Goal: Task Accomplishment & Management: Manage account settings

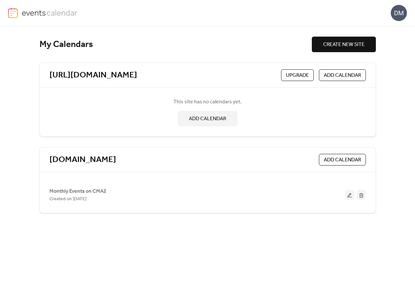
click at [225, 29] on div "My Calendars CREATE NEW SITE https://www.cma2conference2024.com/ Upgrade ADD CA…" at bounding box center [207, 162] width 337 height 273
click at [112, 156] on link "[DOMAIN_NAME]" at bounding box center [83, 159] width 67 height 11
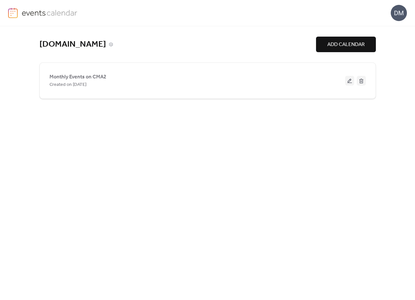
click at [96, 44] on link "[DOMAIN_NAME]" at bounding box center [72, 44] width 67 height 11
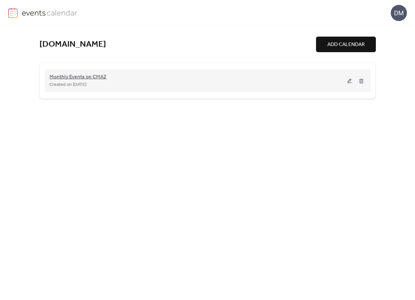
click at [87, 78] on span "Monthly Events on CMA2" at bounding box center [78, 77] width 57 height 8
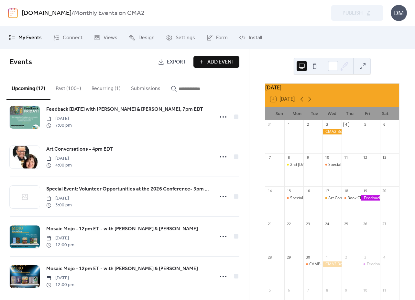
scroll to position [301, 0]
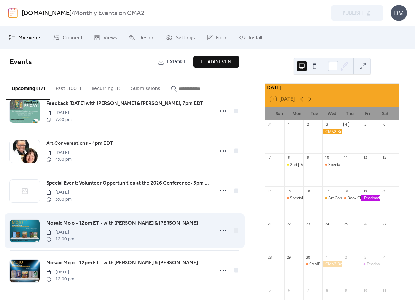
click at [82, 220] on span "Mosaic Mojo - 12pm ET - with Kim Porter & Beca Kulinovich" at bounding box center [122, 223] width 152 height 8
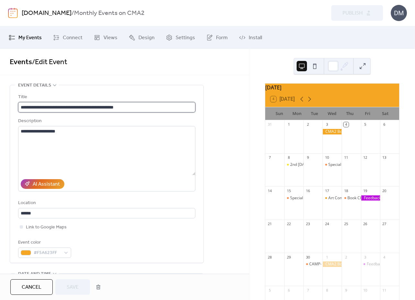
click at [155, 106] on input "**********" at bounding box center [106, 107] width 177 height 10
drag, startPoint x: 155, startPoint y: 106, endPoint x: 71, endPoint y: 109, distance: 84.2
click at [71, 109] on input "**********" at bounding box center [106, 107] width 177 height 10
click at [145, 111] on input "**********" at bounding box center [106, 107] width 177 height 10
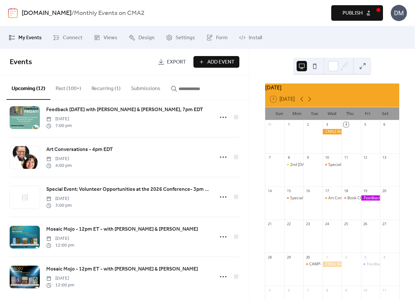
scroll to position [301, 0]
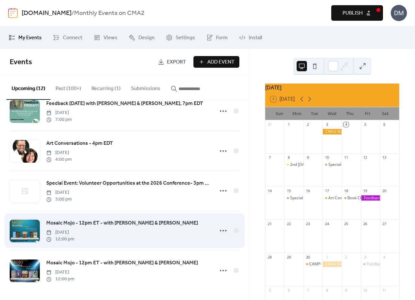
click at [122, 221] on span "Mosaic Mojo - 12pm ET - with Kim Porter & Beca Kulinovich" at bounding box center [122, 223] width 152 height 8
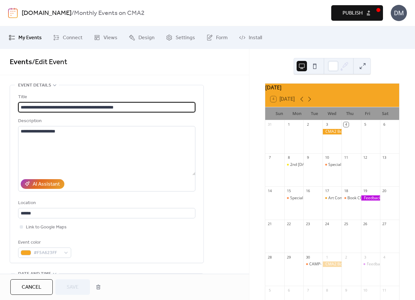
click at [153, 104] on input "**********" at bounding box center [106, 107] width 177 height 10
drag, startPoint x: 153, startPoint y: 107, endPoint x: 1, endPoint y: 106, distance: 152.4
click at [1, 106] on div "**********" at bounding box center [124, 293] width 249 height 417
paste input "**********"
click at [72, 106] on input "**********" at bounding box center [106, 107] width 177 height 10
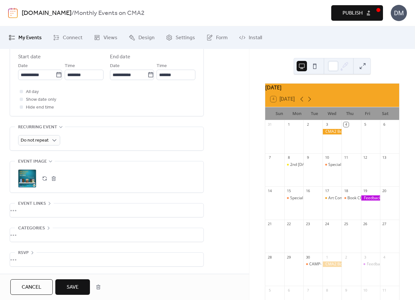
scroll to position [230, 0]
type input "**********"
click at [31, 200] on span "Event links" at bounding box center [32, 204] width 28 height 8
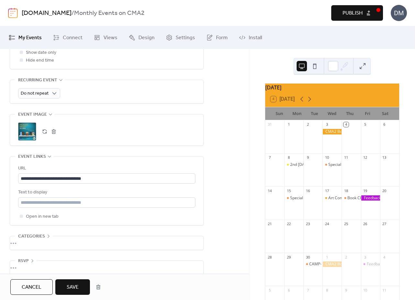
scroll to position [285, 0]
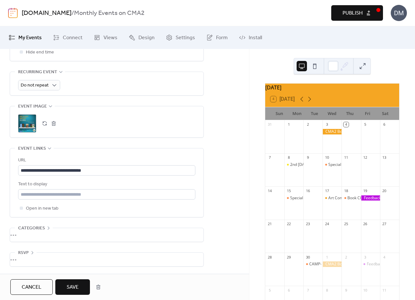
click at [97, 205] on div "Open in new tab" at bounding box center [106, 208] width 177 height 8
click at [21, 237] on div "•••" at bounding box center [107, 235] width 194 height 14
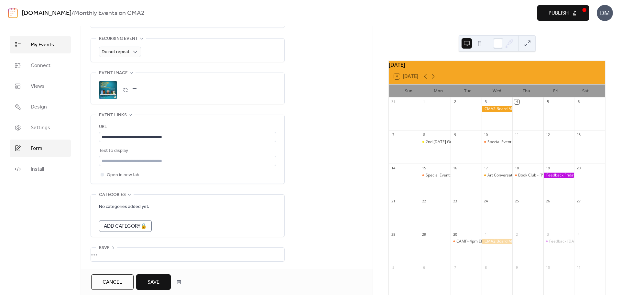
scroll to position [295, 0]
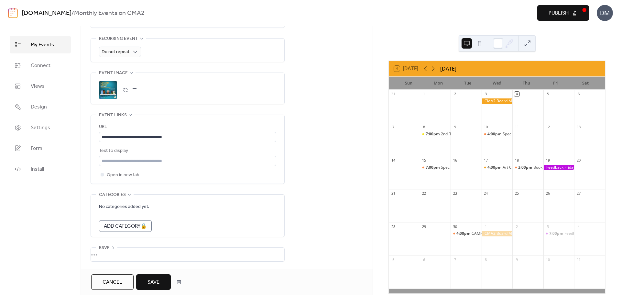
click at [153, 282] on span "Save" at bounding box center [154, 282] width 12 height 8
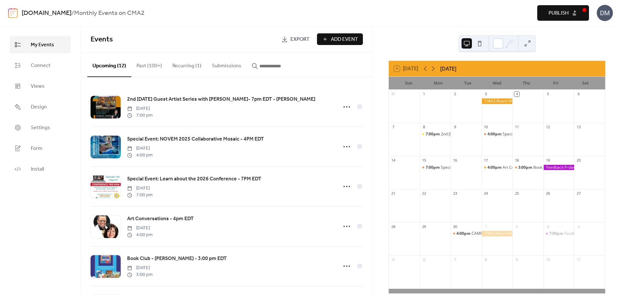
click at [415, 262] on div "10" at bounding box center [548, 259] width 5 height 5
click at [415, 61] on div "4 Today September 2025 Sun Mon Tue Wed Thu Fri Sat 31 1 2 3 4 5 6 7 8 7:00pm 2n…" at bounding box center [497, 177] width 217 height 233
click at [415, 67] on icon at bounding box center [433, 69] width 8 height 8
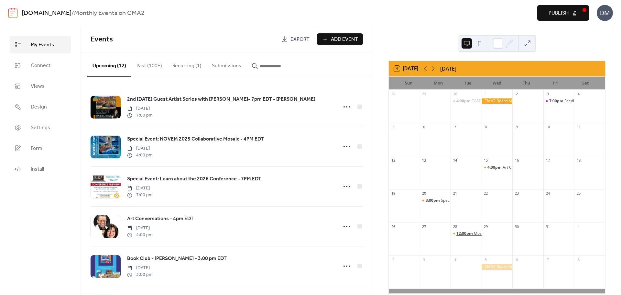
click at [415, 231] on span "12:00pm" at bounding box center [465, 234] width 17 height 6
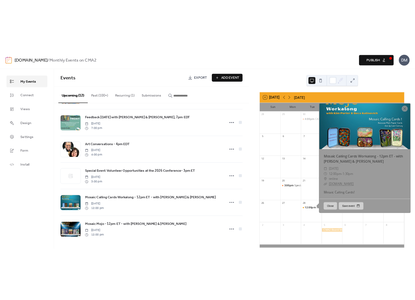
scroll to position [283, 0]
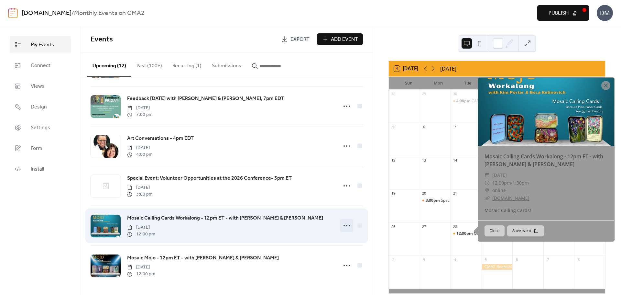
click at [345, 224] on icon at bounding box center [347, 225] width 10 height 10
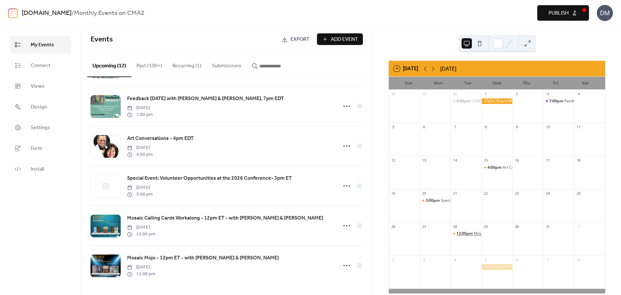
click at [415, 234] on span "12:00pm" at bounding box center [465, 234] width 17 height 6
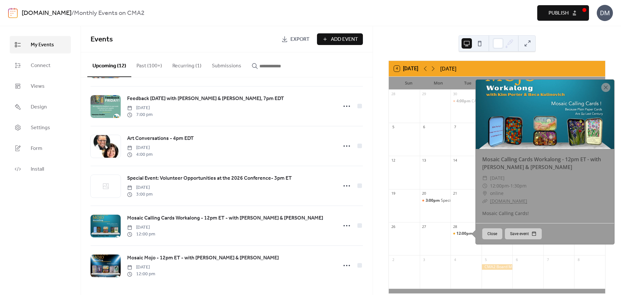
click at [415, 229] on button "Close" at bounding box center [492, 233] width 20 height 11
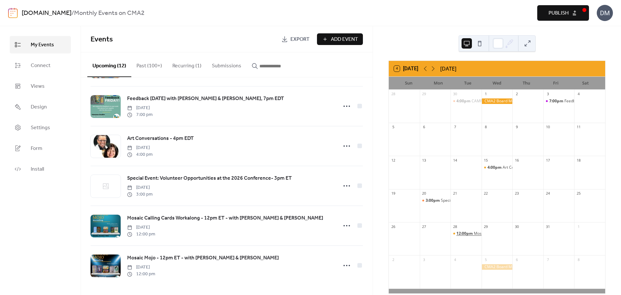
click at [415, 231] on span "12:00pm" at bounding box center [465, 234] width 17 height 6
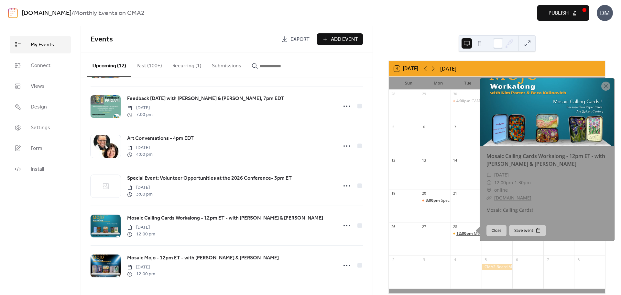
click at [415, 231] on span "12:00pm" at bounding box center [465, 234] width 17 height 6
click at [415, 238] on div "12:00pm Mosaic Calling Cards Workalong - 12pm ET - with Kim Porter & Beca Kulin…" at bounding box center [466, 242] width 31 height 22
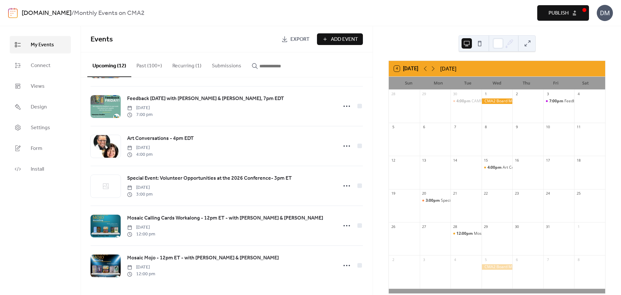
click at [415, 9] on span "Publish" at bounding box center [559, 13] width 20 height 8
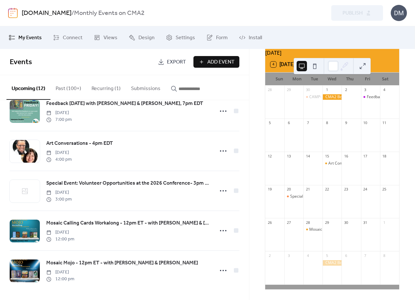
scroll to position [39, 0]
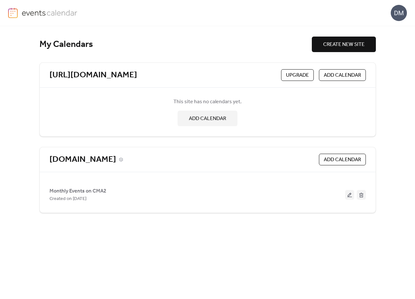
click at [116, 161] on link "[DOMAIN_NAME]" at bounding box center [83, 159] width 67 height 11
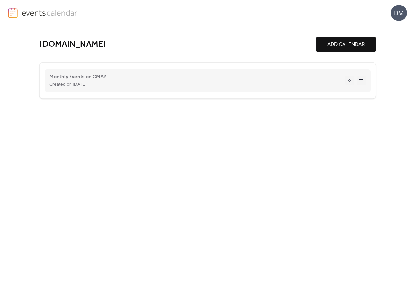
click at [77, 73] on span "Monthly Events on CMA2" at bounding box center [78, 77] width 57 height 8
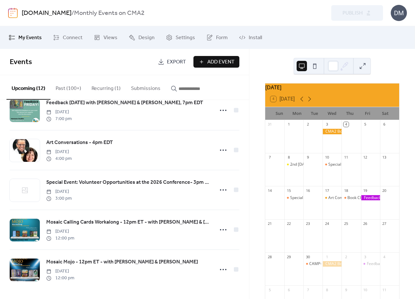
scroll to position [301, 0]
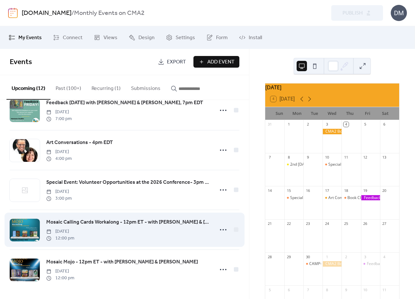
click at [85, 222] on span "Mosaic Calling Cards Workalong - 12pm ET - with [PERSON_NAME] & [PERSON_NAME]" at bounding box center [128, 222] width 164 height 8
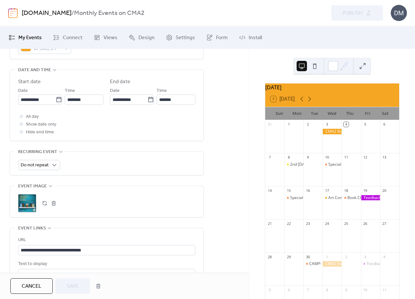
scroll to position [314, 0]
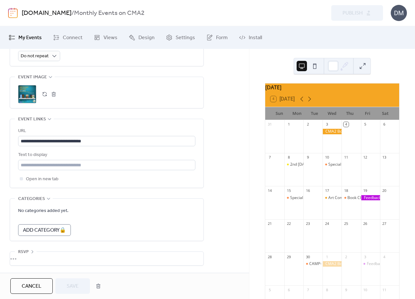
click at [50, 93] on button "button" at bounding box center [53, 94] width 9 height 9
click at [25, 86] on div ";" at bounding box center [27, 94] width 18 height 18
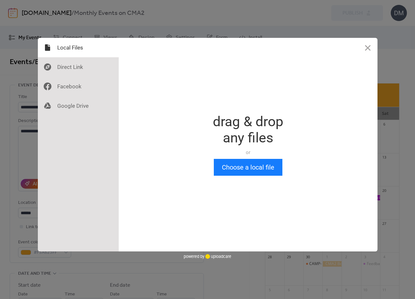
scroll to position [0, 0]
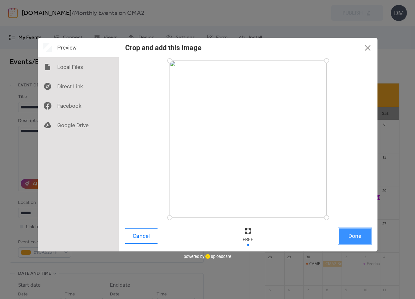
click at [353, 233] on button "Done" at bounding box center [355, 235] width 32 height 15
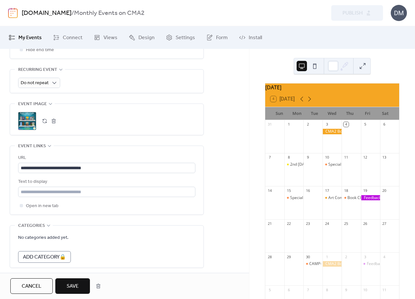
scroll to position [314, 0]
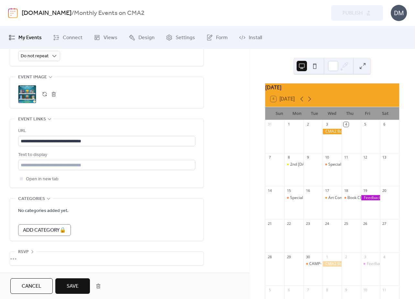
click at [66, 289] on button "Save" at bounding box center [72, 286] width 35 height 16
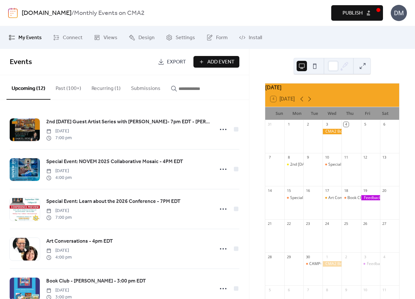
click at [359, 14] on span "Publish" at bounding box center [353, 13] width 20 height 8
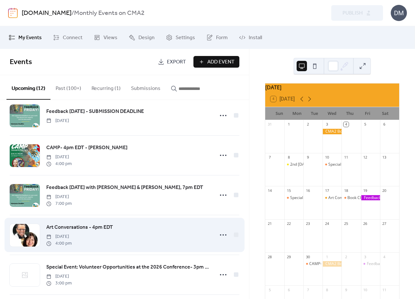
scroll to position [301, 0]
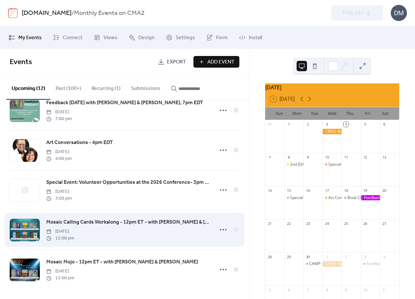
click at [90, 222] on span "Mosaic Calling Cards Workalong - 12pm ET - with [PERSON_NAME] & [PERSON_NAME]" at bounding box center [128, 222] width 164 height 8
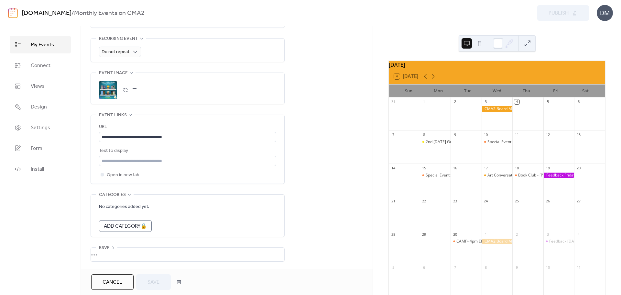
scroll to position [295, 0]
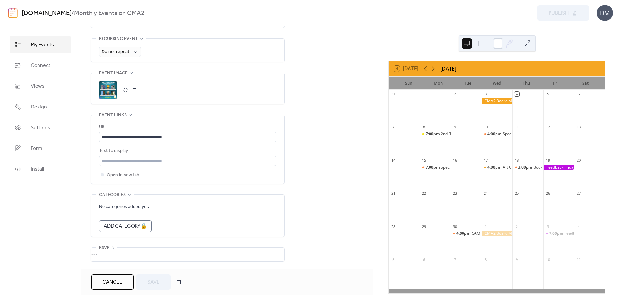
click at [256, 266] on div "**********" at bounding box center [227, 18] width 292 height 501
drag, startPoint x: 248, startPoint y: 281, endPoint x: 406, endPoint y: 150, distance: 205.0
click at [340, 232] on div "**********" at bounding box center [227, 160] width 292 height 269
click at [111, 88] on div ";" at bounding box center [108, 90] width 18 height 18
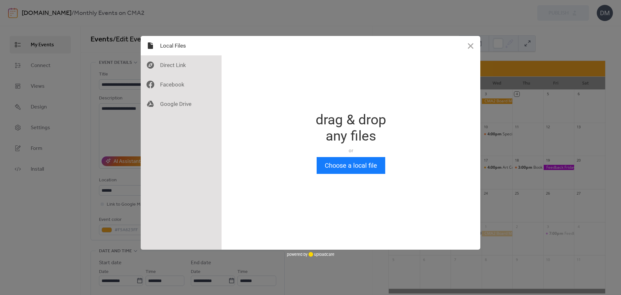
scroll to position [0, 0]
click at [415, 44] on button "Close" at bounding box center [470, 45] width 19 height 19
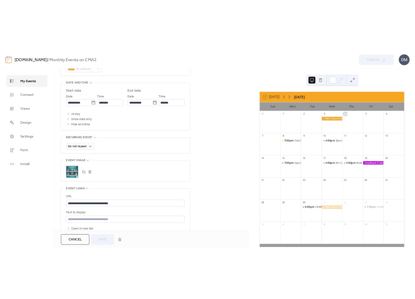
scroll to position [227, 0]
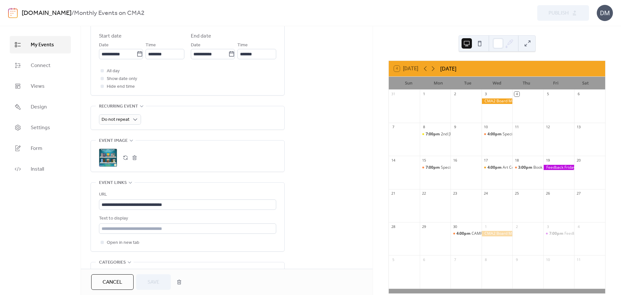
click at [299, 173] on div "**********" at bounding box center [227, 86] width 292 height 501
click at [44, 84] on span "Views" at bounding box center [38, 87] width 14 height 8
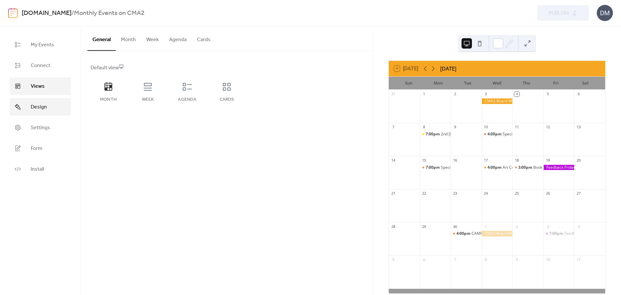
click at [41, 105] on span "Design" at bounding box center [39, 107] width 16 height 8
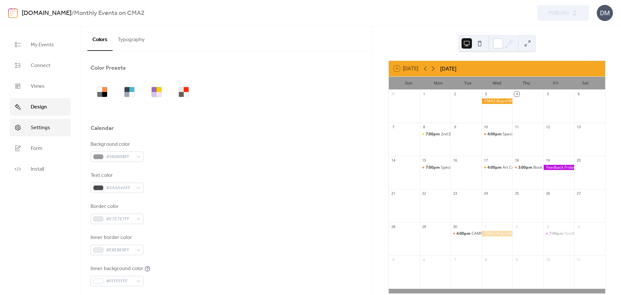
click at [40, 125] on span "Settings" at bounding box center [40, 128] width 19 height 8
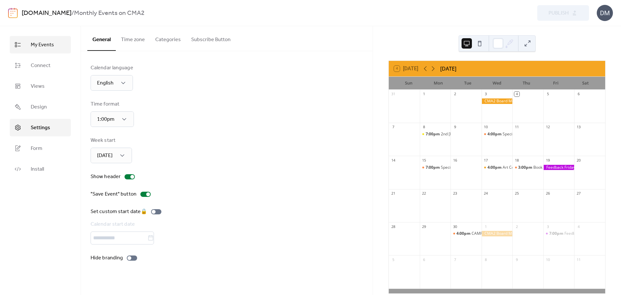
click at [47, 44] on span "My Events" at bounding box center [42, 45] width 23 height 8
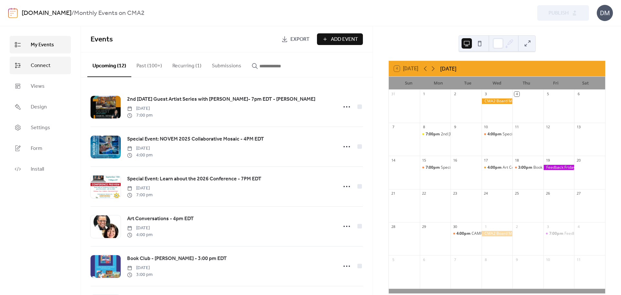
click at [37, 66] on span "Connect" at bounding box center [41, 66] width 20 height 8
